Goal: Information Seeking & Learning: Check status

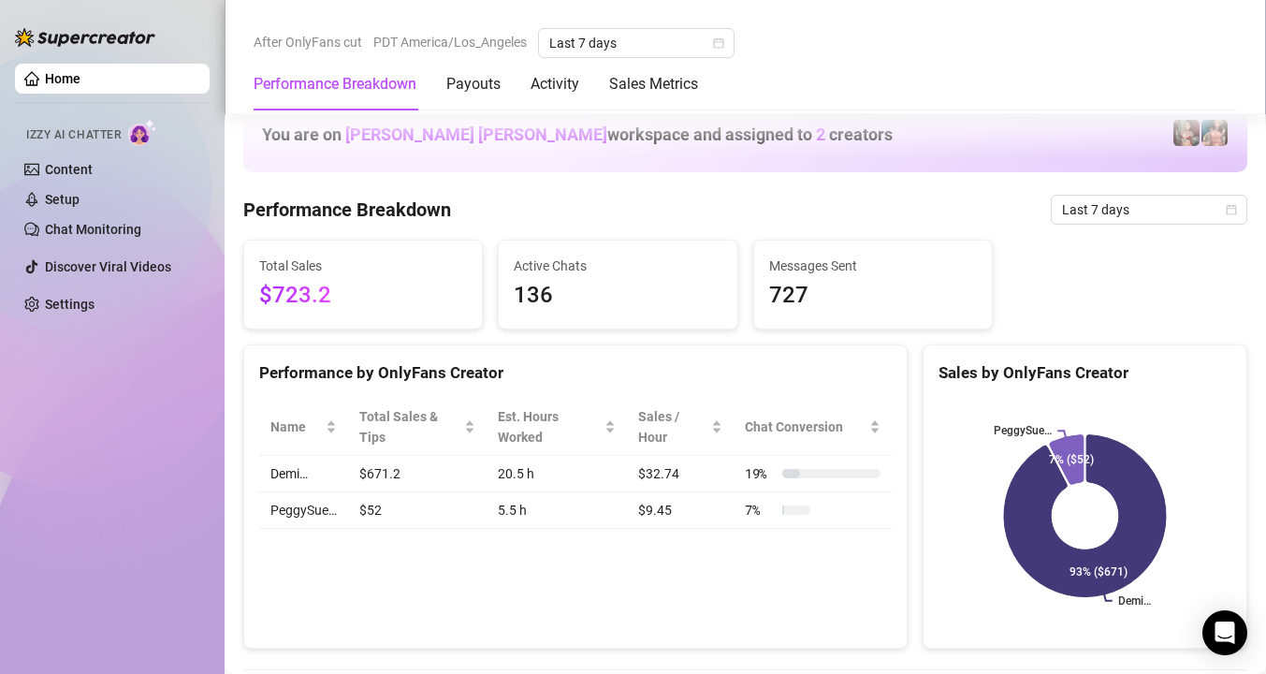
scroll to position [1834, 0]
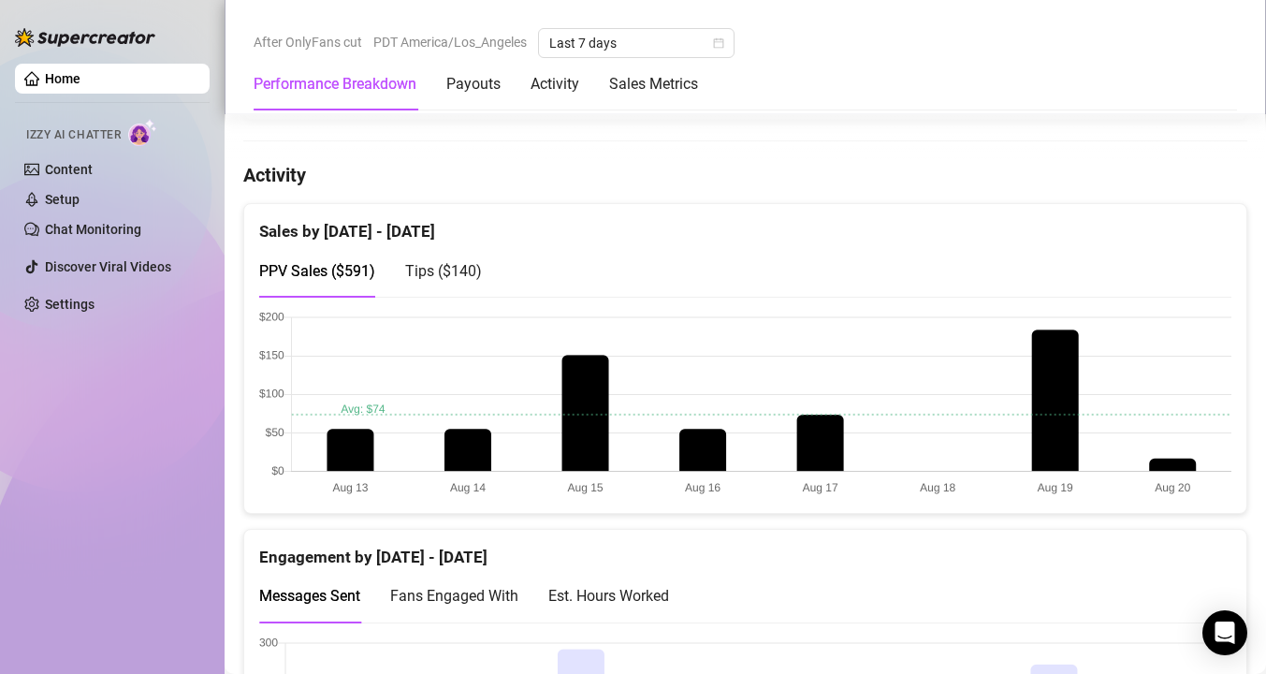
scroll to position [900, 0]
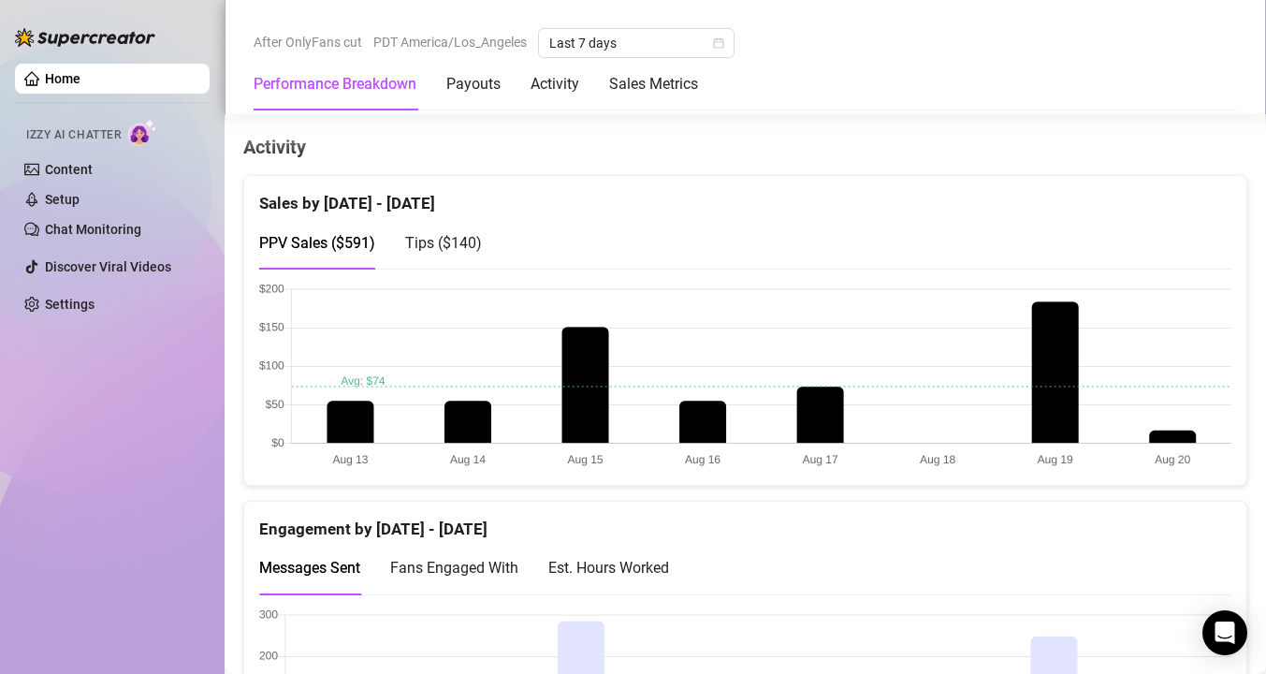
click at [469, 250] on span "Tips ( $140 )" at bounding box center [443, 243] width 77 height 18
click at [367, 244] on span "PPV Sales ( $591 )" at bounding box center [317, 243] width 116 height 18
click at [440, 234] on span "Tips ( $140 )" at bounding box center [443, 243] width 77 height 18
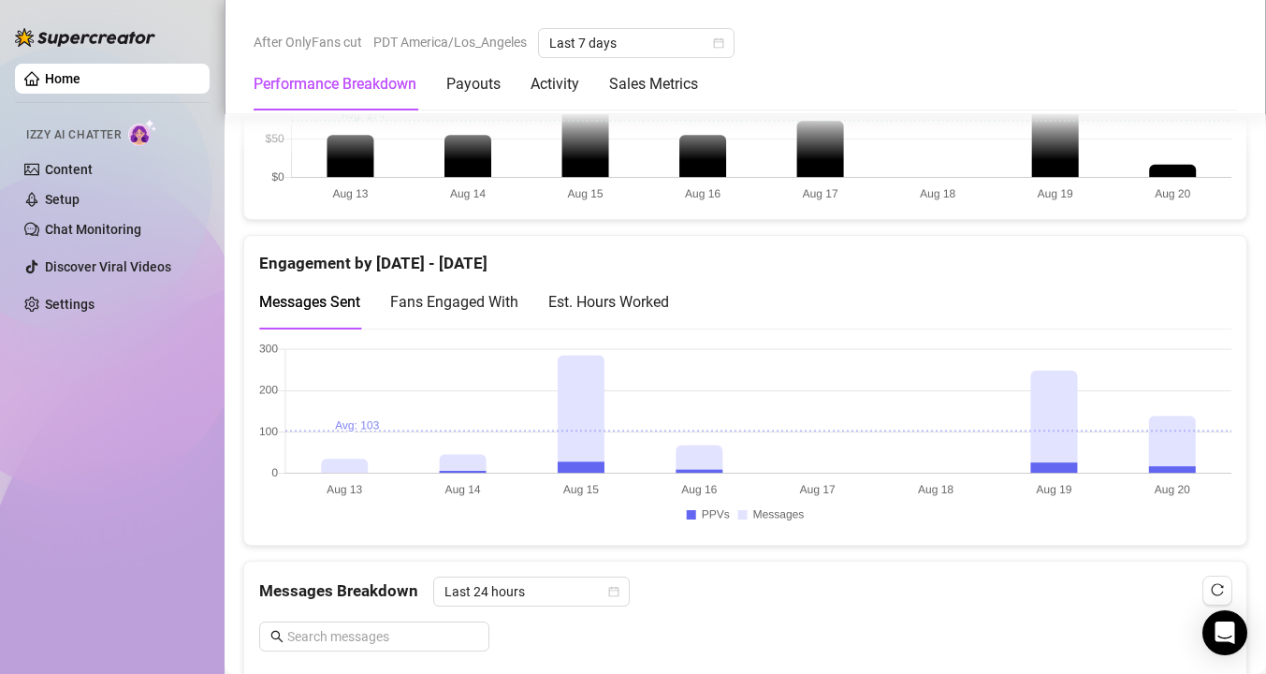
scroll to position [1167, 0]
click at [639, 289] on div "Est. Hours Worked" at bounding box center [608, 300] width 121 height 23
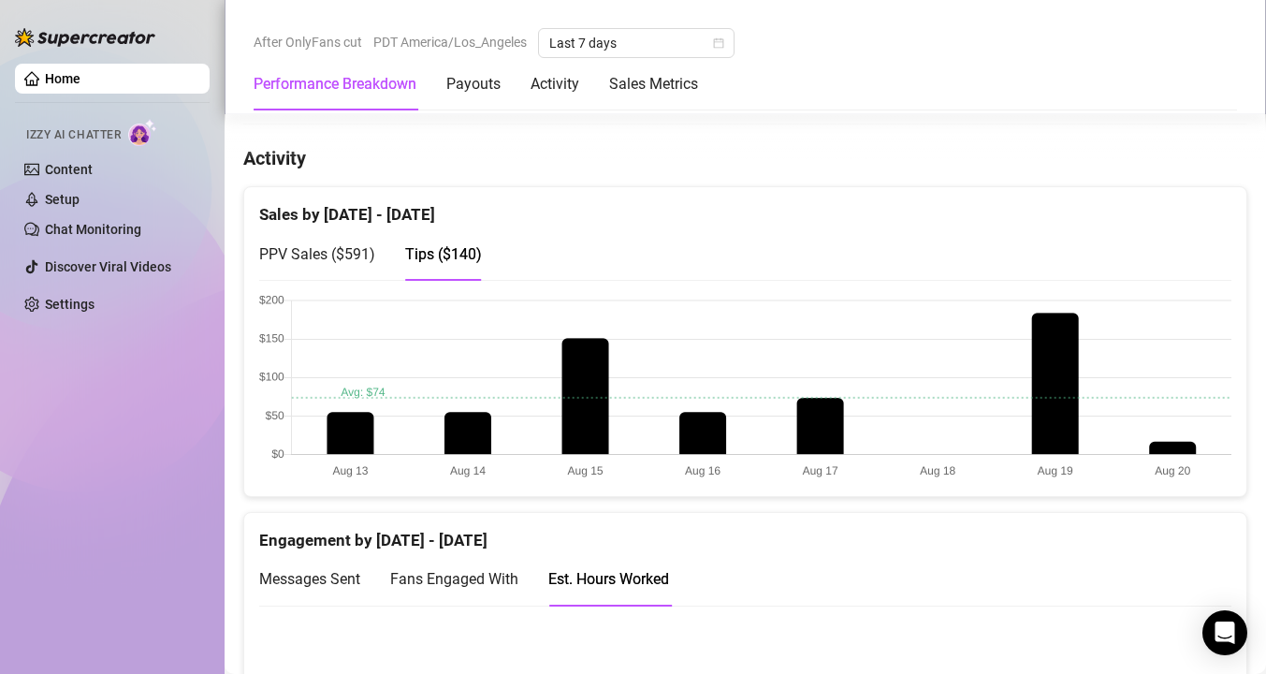
scroll to position [956, 0]
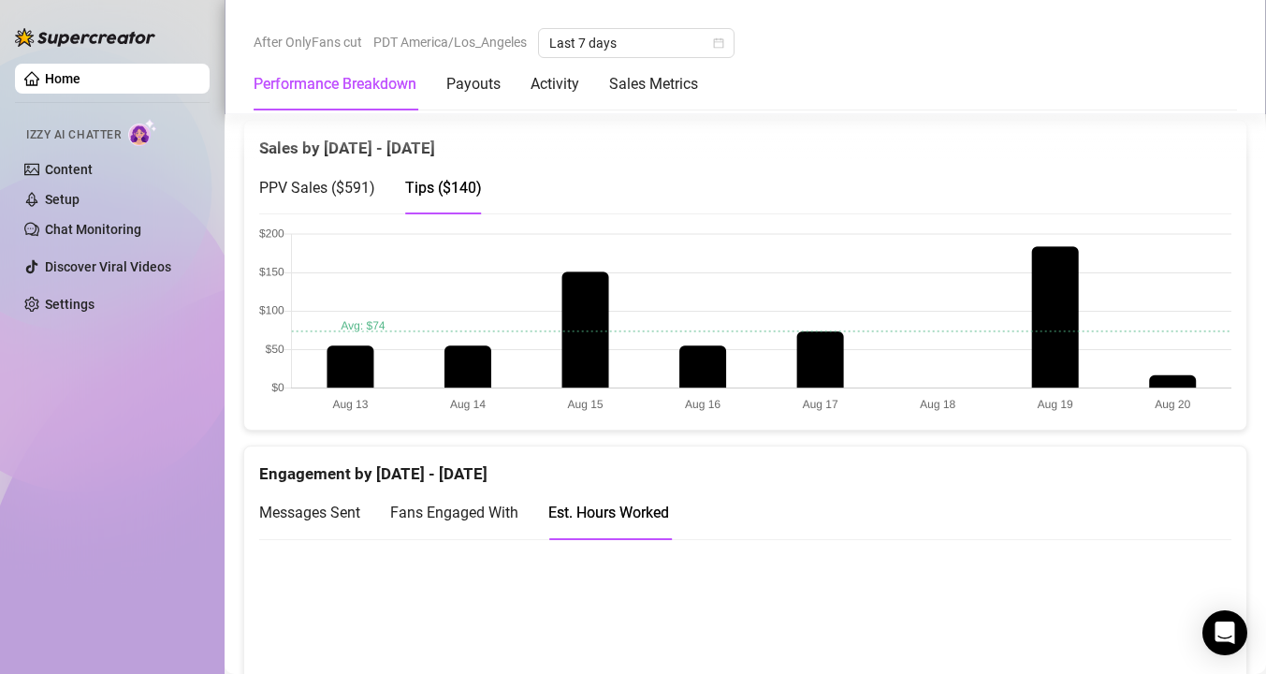
click at [358, 191] on span "PPV Sales ( $591 )" at bounding box center [317, 188] width 116 height 18
click at [440, 182] on span "Tips ( $140 )" at bounding box center [443, 188] width 77 height 18
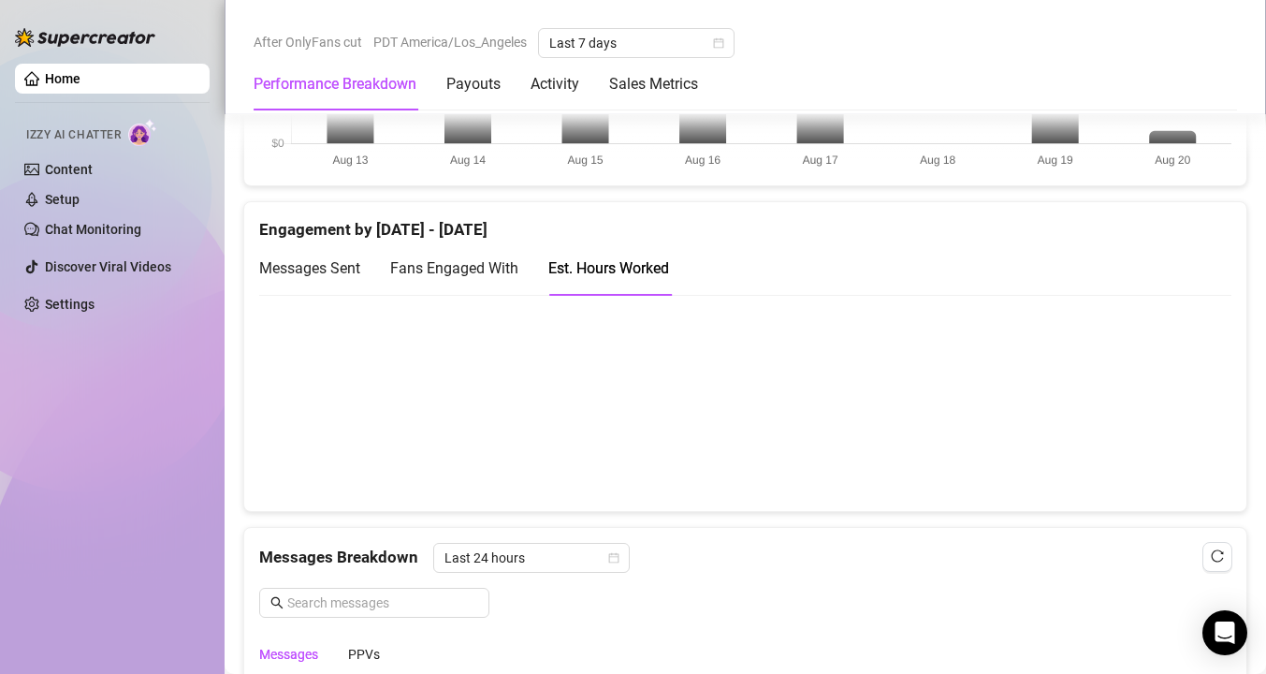
click at [470, 267] on span "Fans Engaged With" at bounding box center [454, 268] width 128 height 18
click at [318, 269] on span "Messages Sent" at bounding box center [309, 268] width 101 height 18
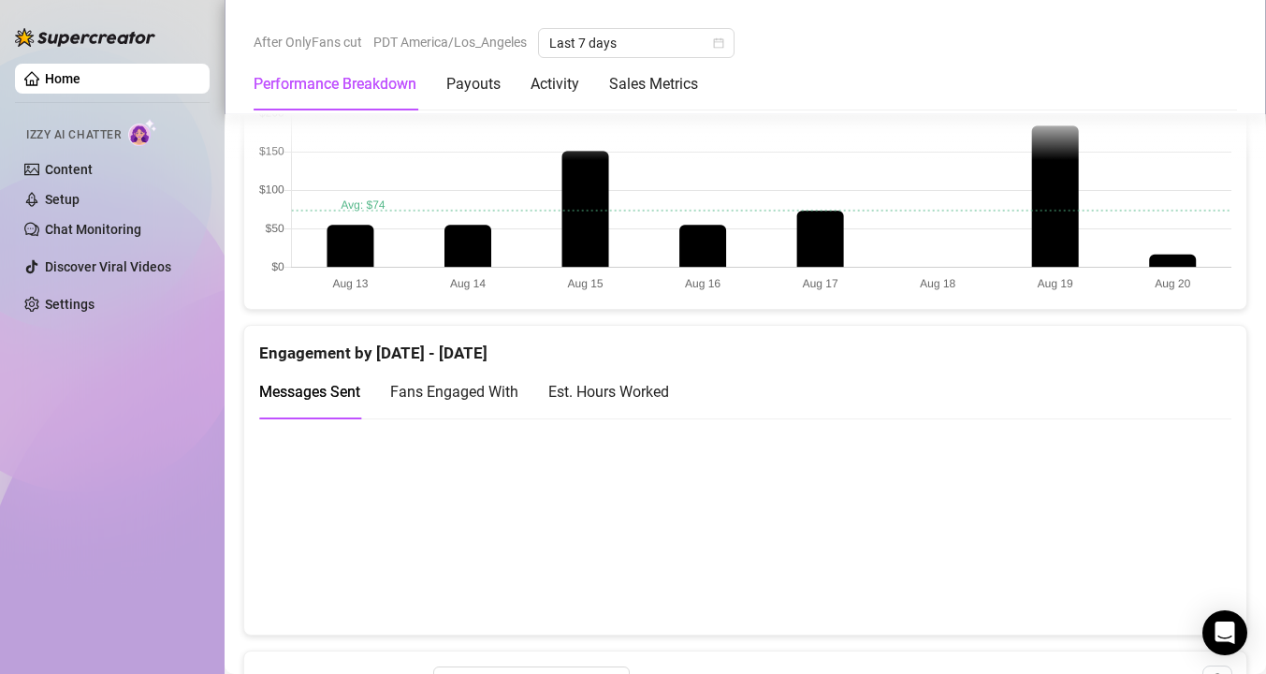
scroll to position [600, 0]
